Goal: Transaction & Acquisition: Obtain resource

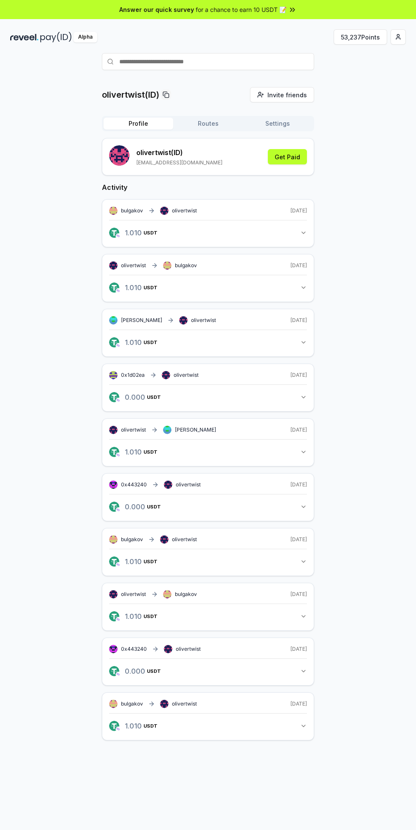
click at [85, 37] on div "Alpha" at bounding box center [85, 37] width 24 height 11
click at [381, 43] on button "53,237 Points" at bounding box center [361, 36] width 54 height 15
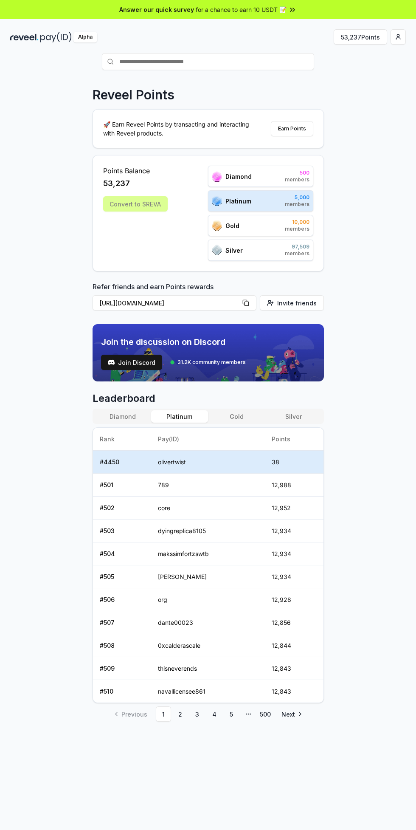
click at [401, 37] on html "Answer our quick survey for a chance to earn 10 USDT 📝 Alpha 53,237 Points Reve…" at bounding box center [208, 415] width 416 height 830
click at [367, 83] on div "Connect Wallet" at bounding box center [358, 87] width 94 height 14
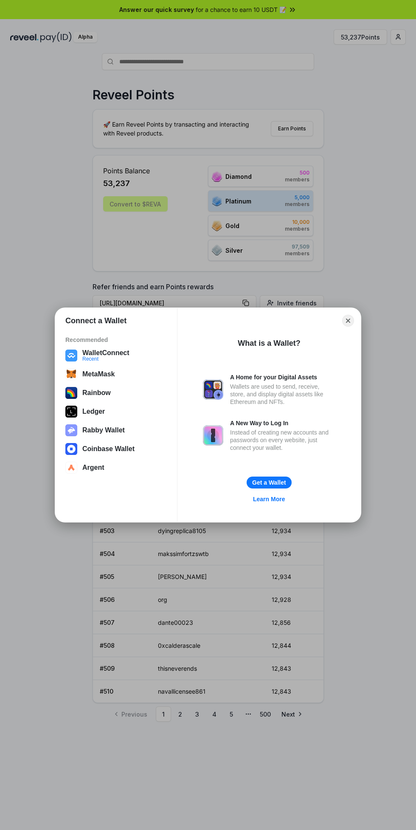
click at [121, 355] on button "WalletConnect Recent" at bounding box center [116, 355] width 107 height 17
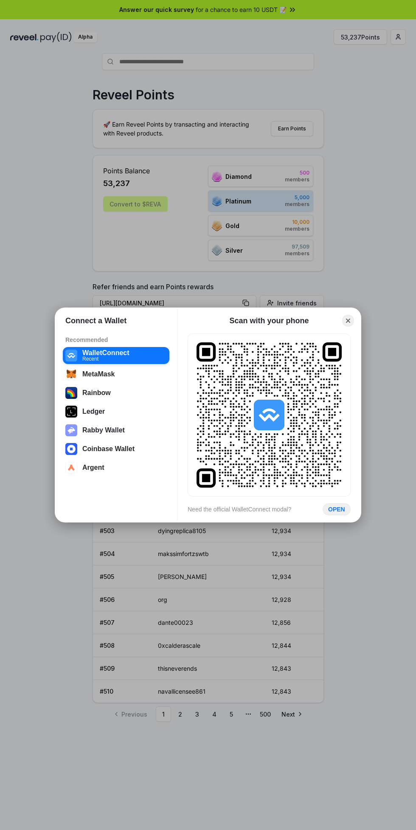
click at [327, 514] on button "OPEN" at bounding box center [337, 509] width 28 height 12
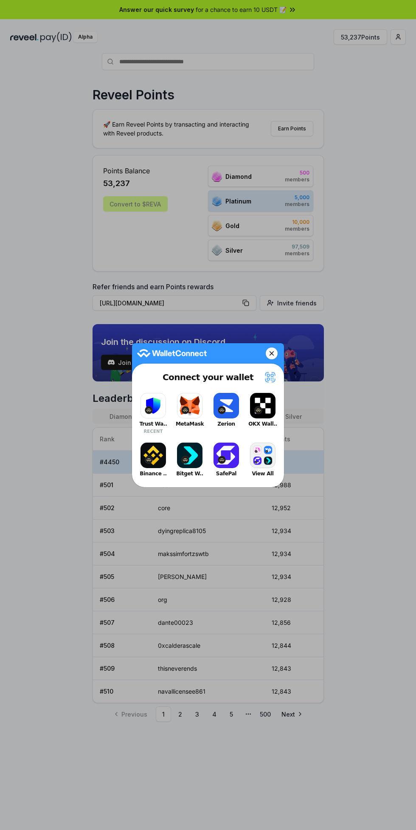
click at [149, 402] on button "Trust Wa.. RECENT" at bounding box center [153, 413] width 34 height 45
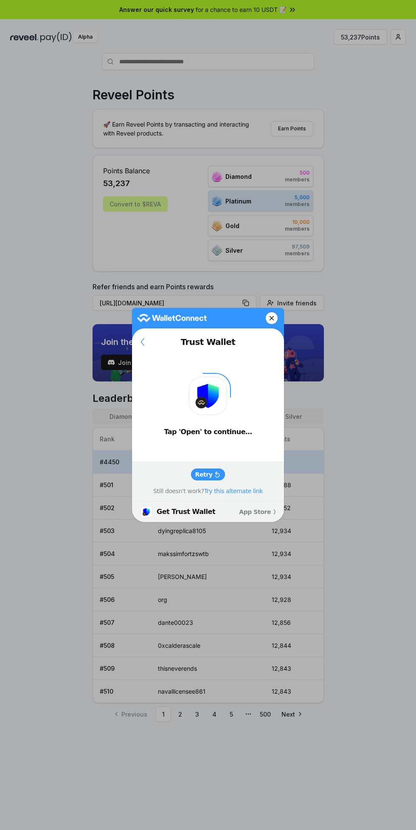
click at [0, 0] on slot "Retry" at bounding box center [0, 0] width 0 height 0
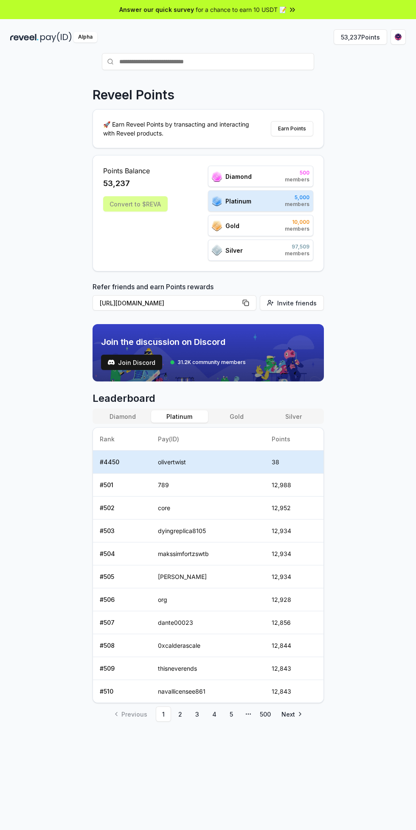
click at [128, 413] on button "Diamond" at bounding box center [122, 416] width 57 height 12
